Goal: Information Seeking & Learning: Learn about a topic

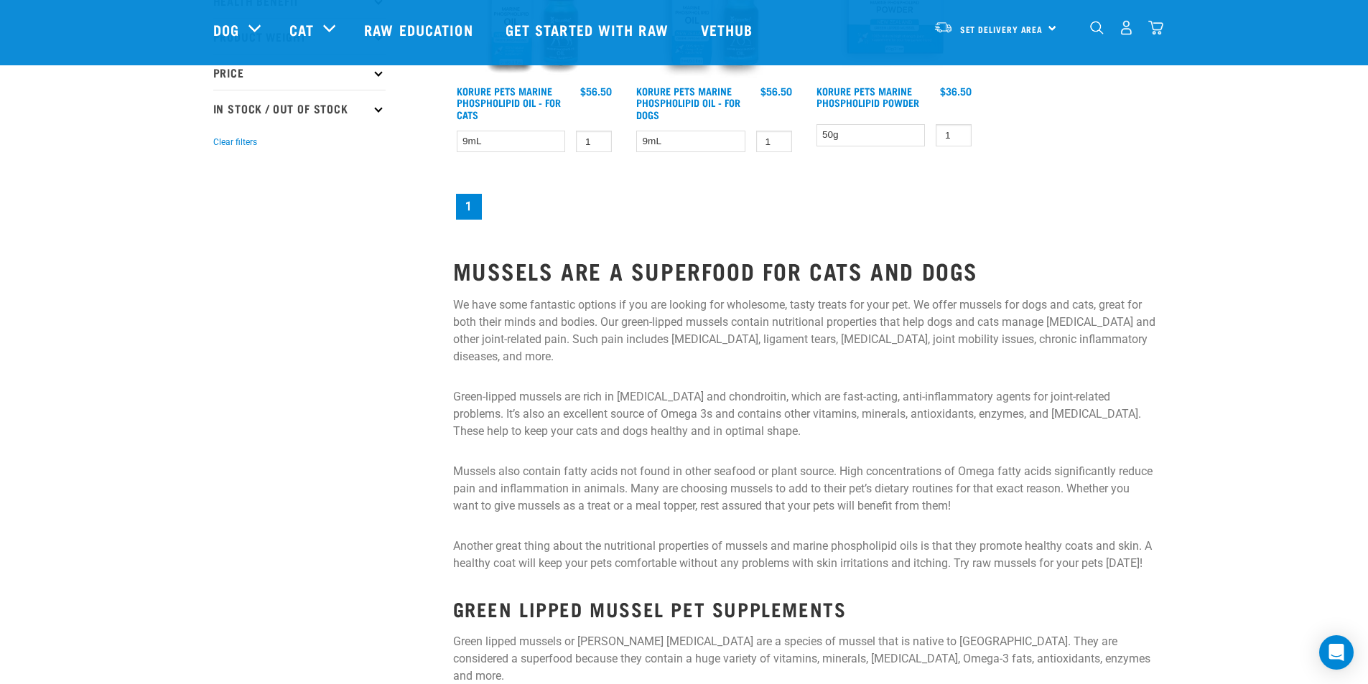
scroll to position [215, 0]
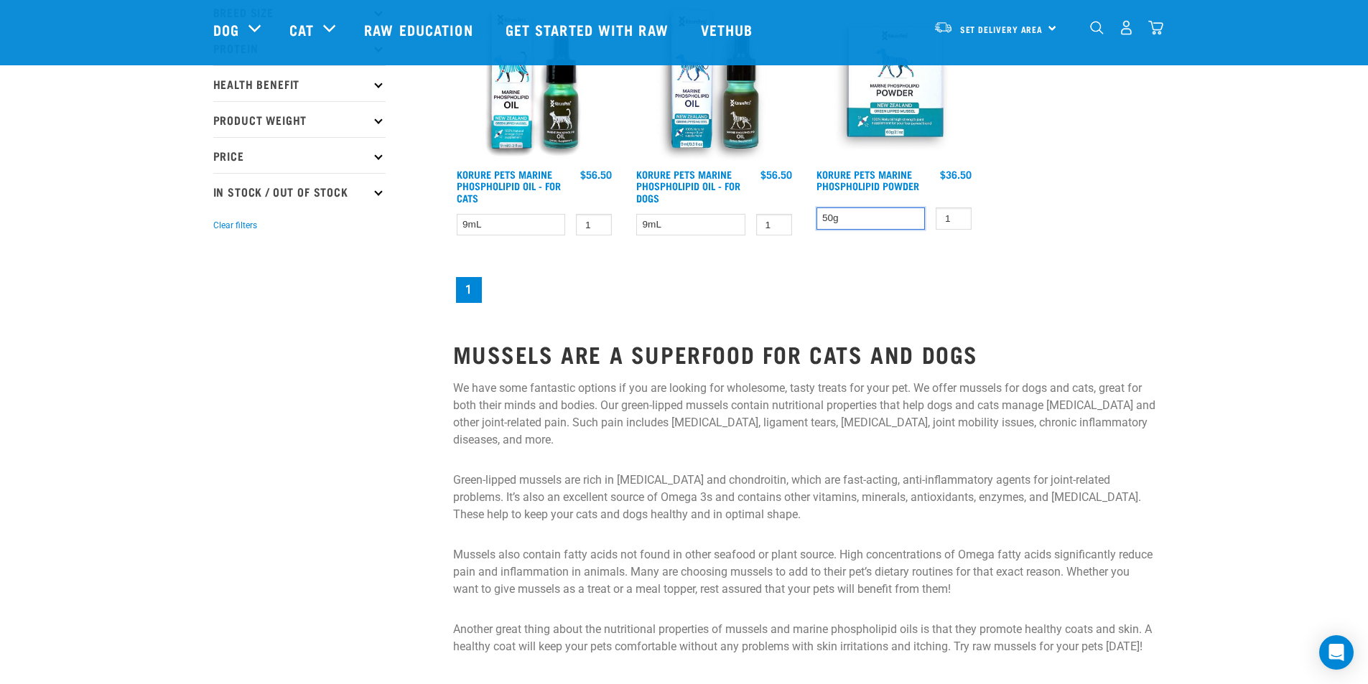
click at [860, 223] on select "50g" at bounding box center [870, 219] width 109 height 22
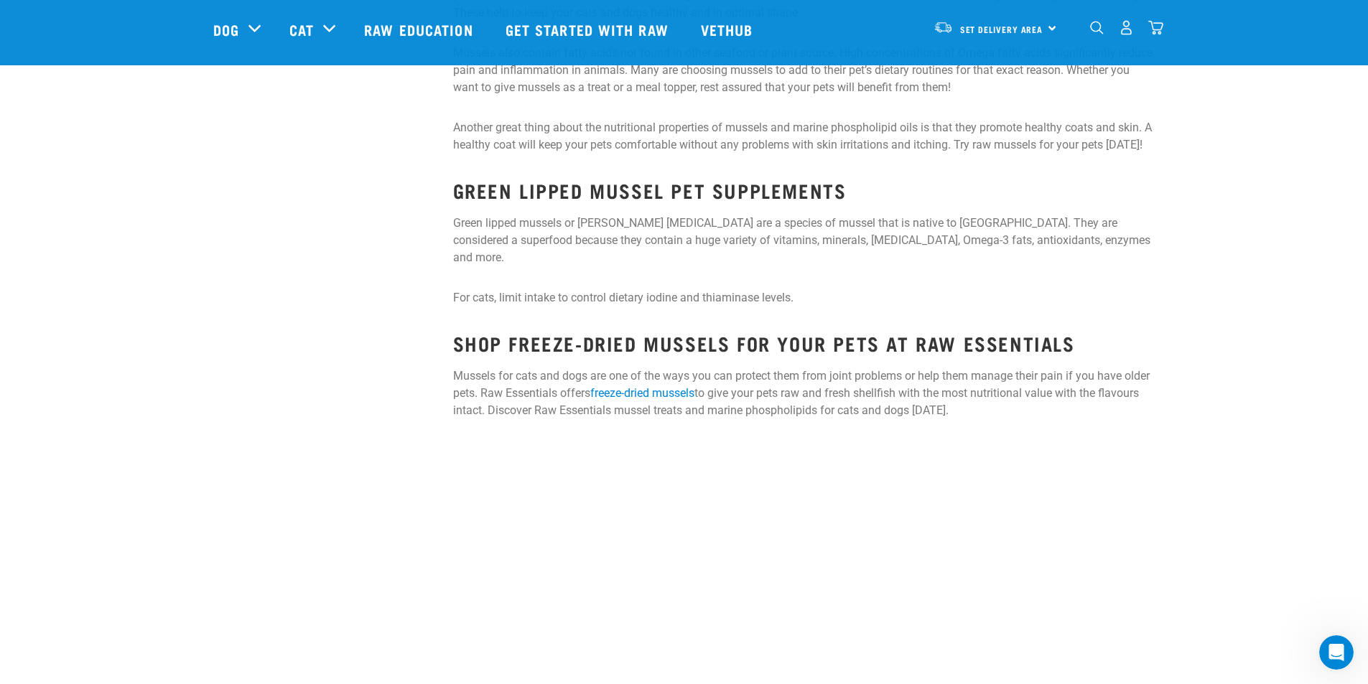
scroll to position [718, 0]
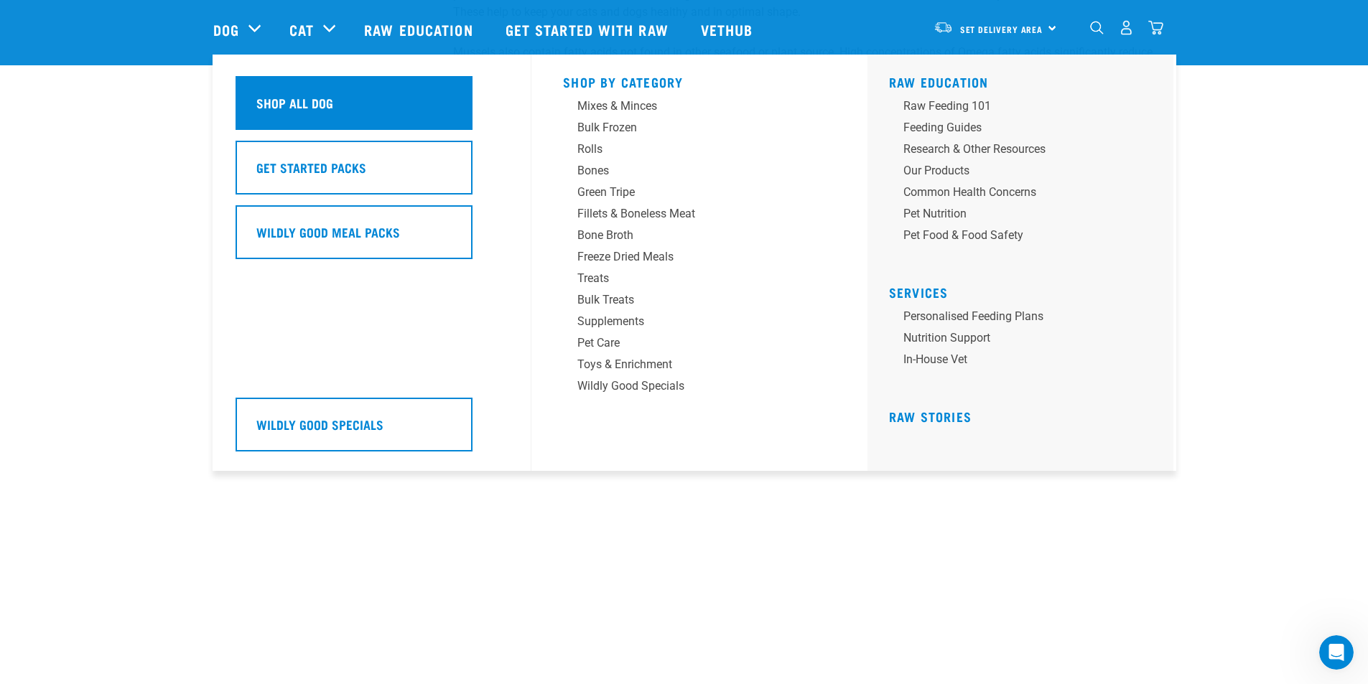
click at [302, 98] on h5 "Shop All Dog" at bounding box center [294, 102] width 77 height 19
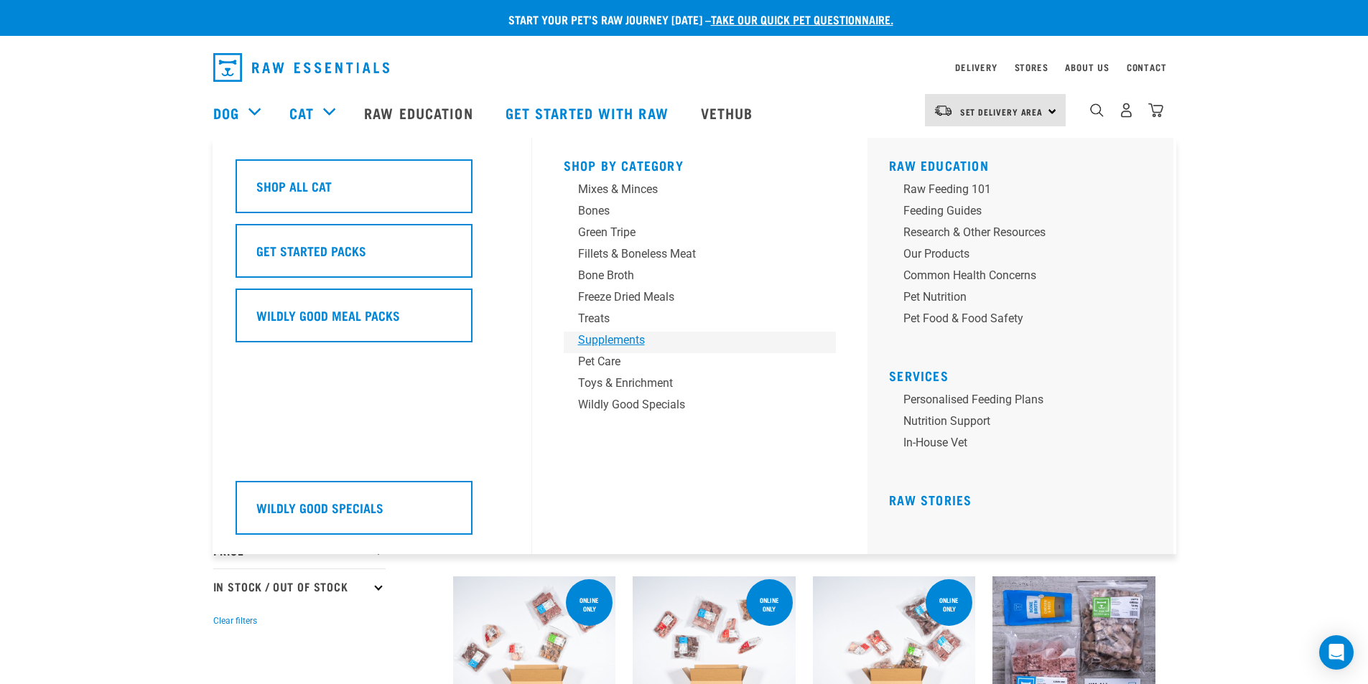
click at [624, 343] on div "Supplements" at bounding box center [690, 340] width 224 height 17
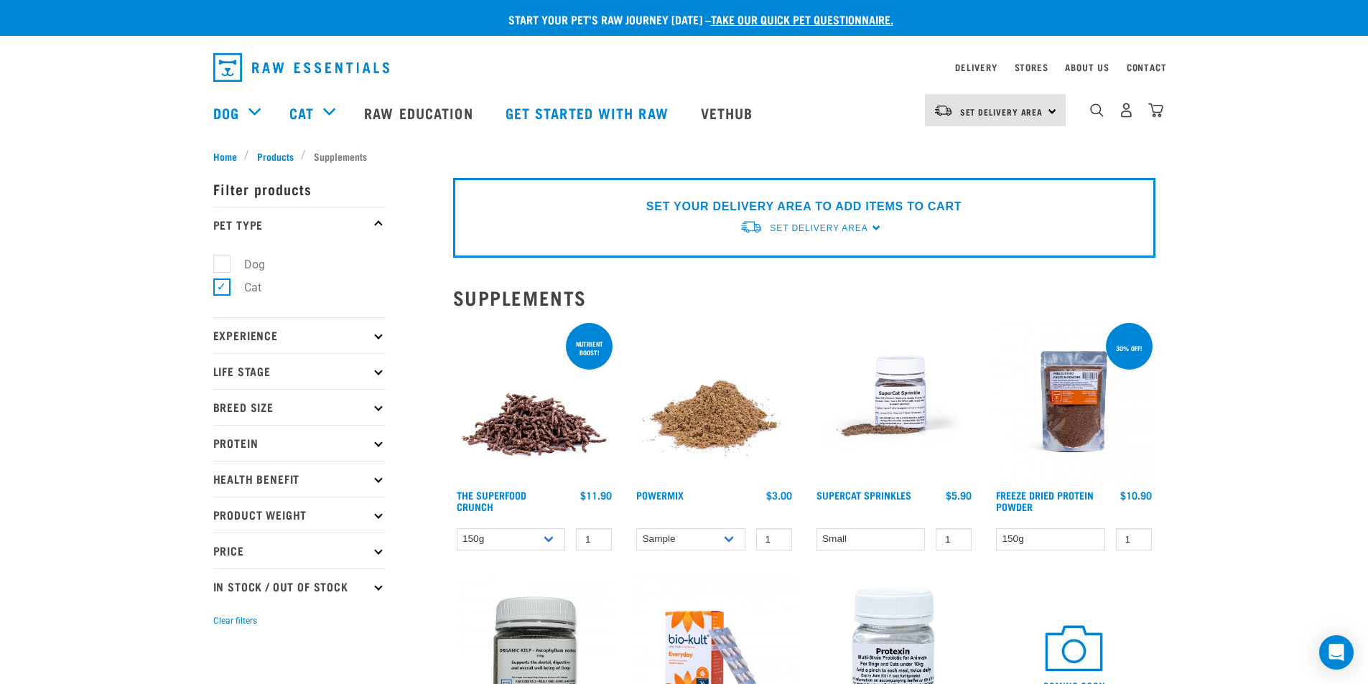
click at [376, 408] on icon at bounding box center [378, 407] width 8 height 8
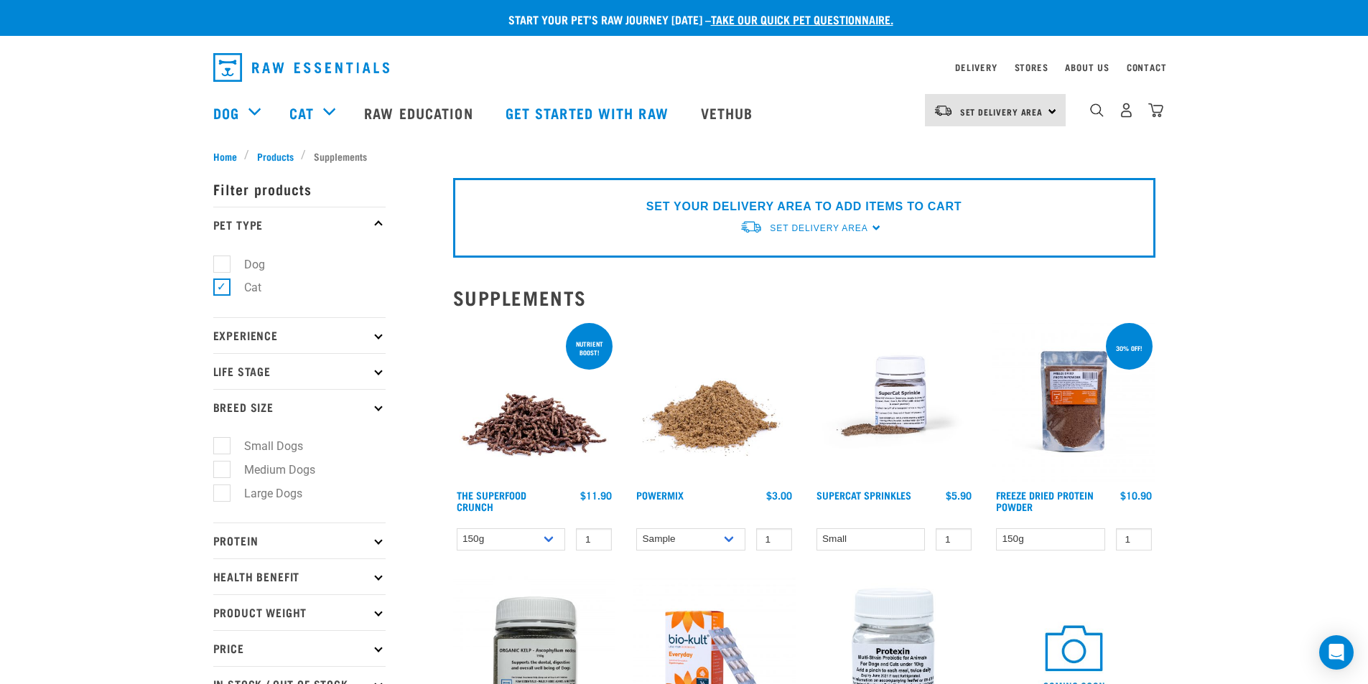
click at [277, 492] on label "Large Dogs" at bounding box center [264, 494] width 87 height 18
click at [223, 492] on input "Large Dogs" at bounding box center [217, 490] width 9 height 9
checkbox input "true"
